Goal: Check status: Check status

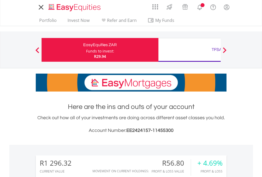
scroll to position [51, 83]
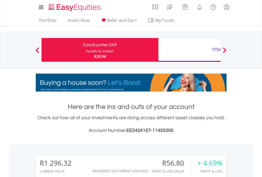
click at [86, 50] on div "Funds to invest:" at bounding box center [100, 51] width 28 height 5
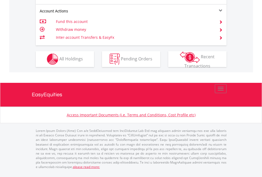
scroll to position [518, 0]
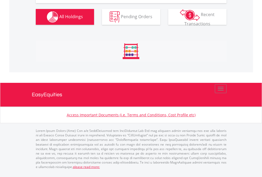
scroll to position [51, 83]
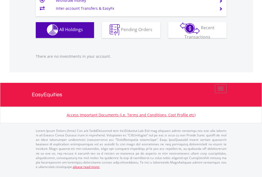
scroll to position [51, 83]
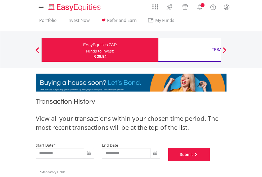
click at [210, 162] on button "Submit" at bounding box center [189, 154] width 42 height 13
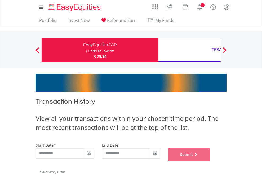
scroll to position [215, 0]
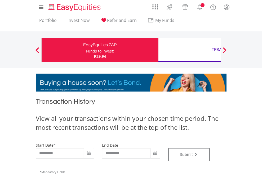
click at [189, 50] on div "TFSA" at bounding box center [216, 49] width 110 height 7
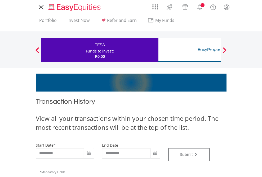
type input "**********"
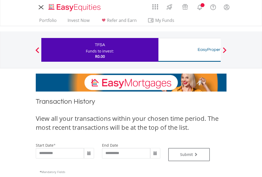
type input "**********"
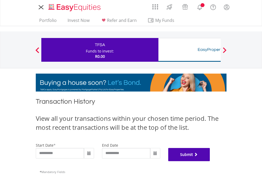
click at [210, 162] on button "Submit" at bounding box center [189, 154] width 42 height 13
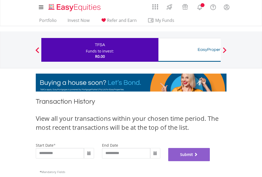
scroll to position [215, 0]
